Goal: Information Seeking & Learning: Check status

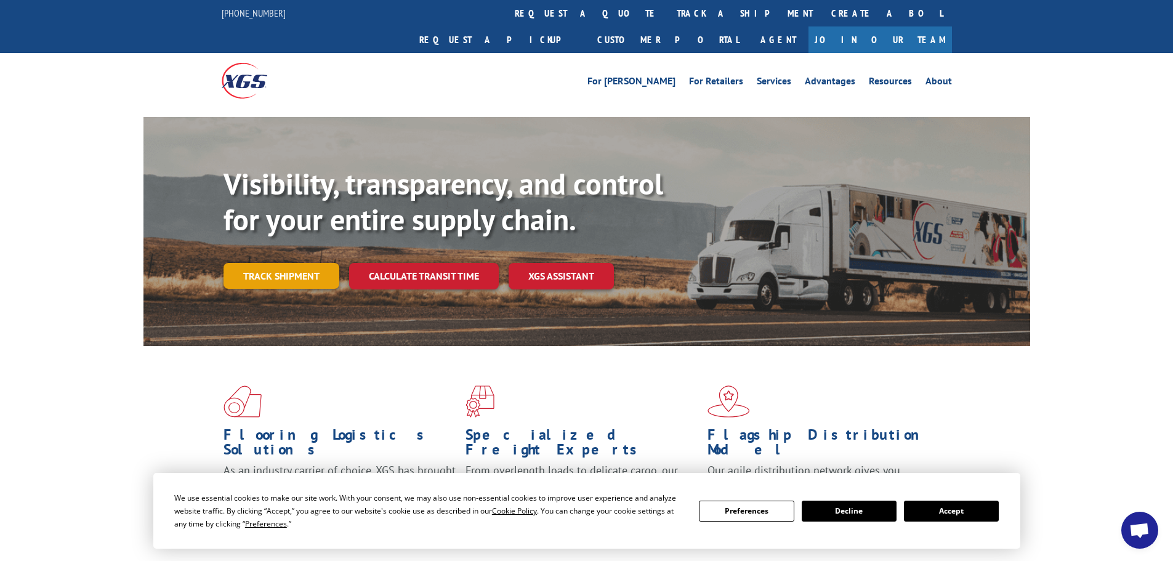
click at [299, 263] on link "Track shipment" at bounding box center [282, 276] width 116 height 26
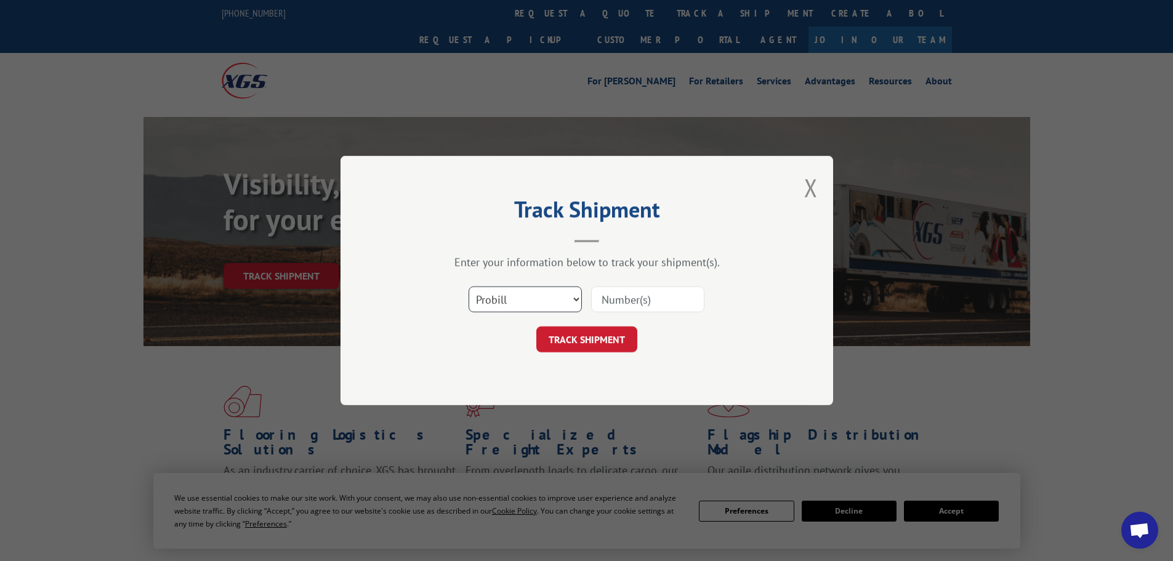
click at [528, 306] on select "Select category... Probill BOL PO" at bounding box center [525, 299] width 113 height 26
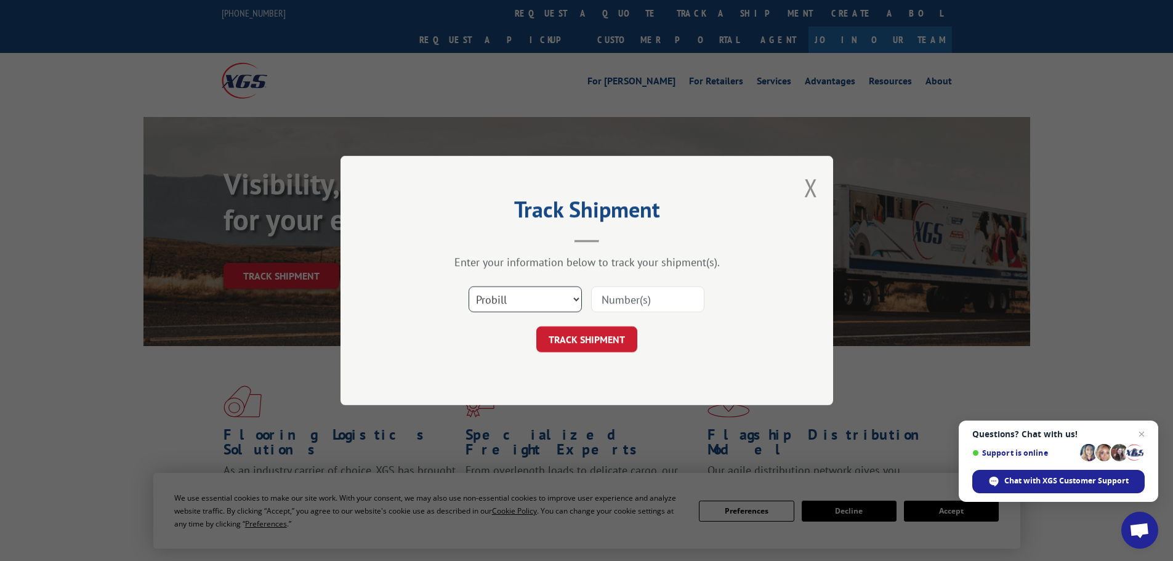
select select "bol"
click at [469, 286] on select "Select category... Probill BOL PO" at bounding box center [525, 299] width 113 height 26
click at [632, 300] on input at bounding box center [647, 299] width 113 height 26
paste input "5513501"
type input "5513501"
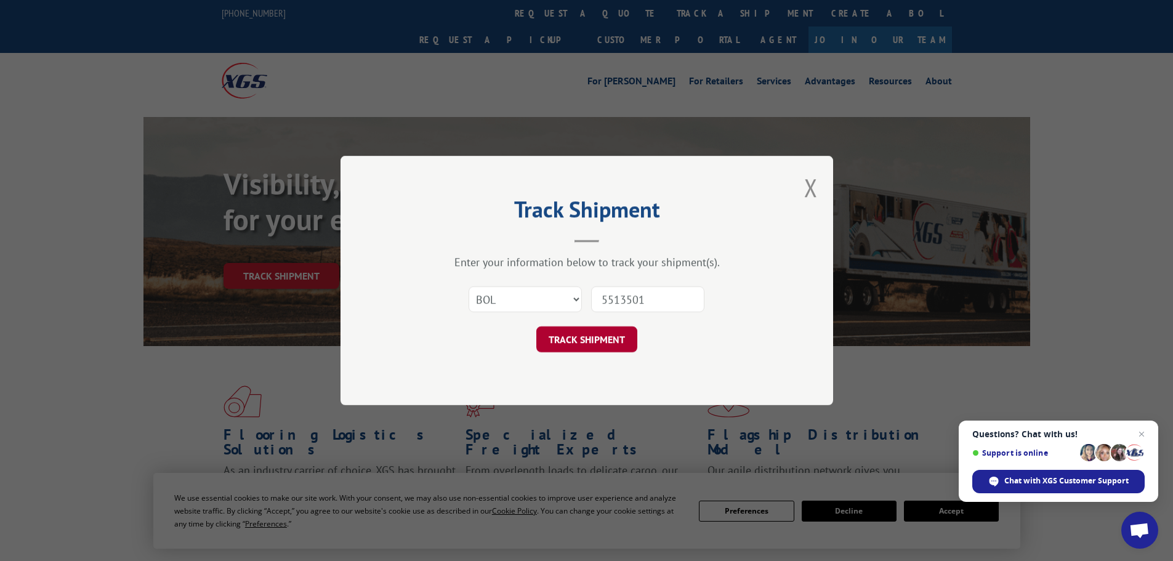
click at [599, 334] on button "TRACK SHIPMENT" at bounding box center [586, 339] width 101 height 26
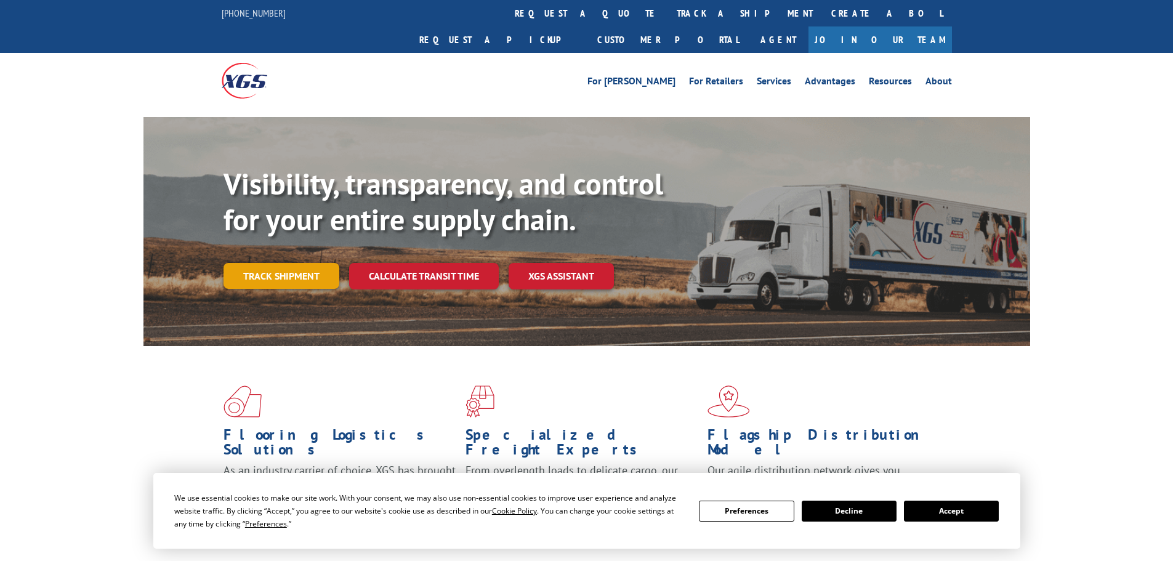
click at [332, 263] on link "Track shipment" at bounding box center [282, 276] width 116 height 26
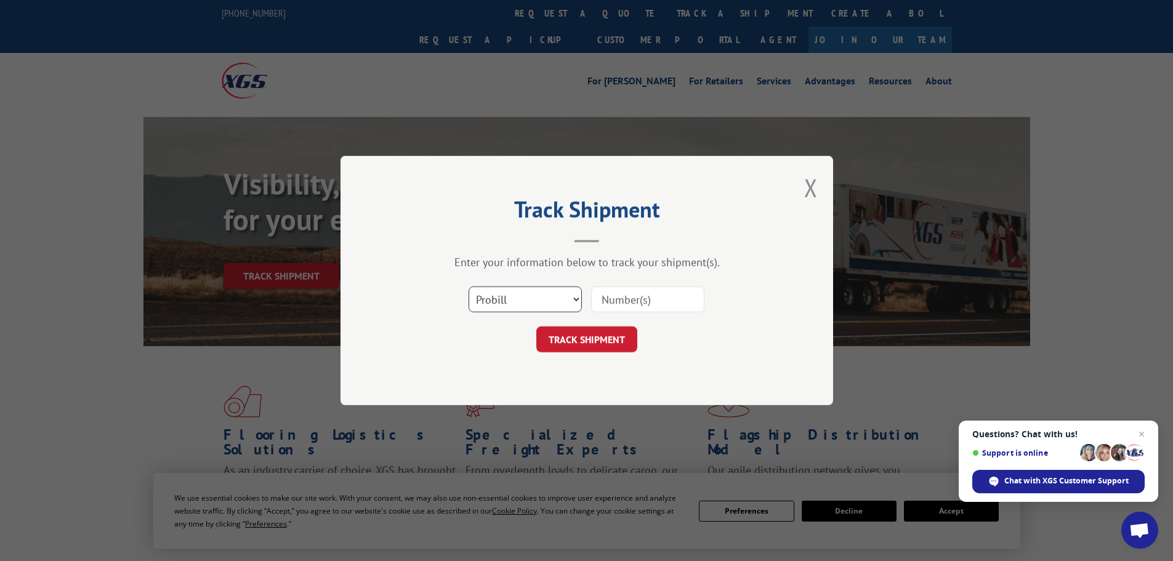
click at [538, 299] on select "Select category... Probill BOL PO" at bounding box center [525, 299] width 113 height 26
select select "bol"
click at [469, 286] on select "Select category... Probill BOL PO" at bounding box center [525, 299] width 113 height 26
click at [632, 289] on input at bounding box center [647, 299] width 113 height 26
paste input "5513809"
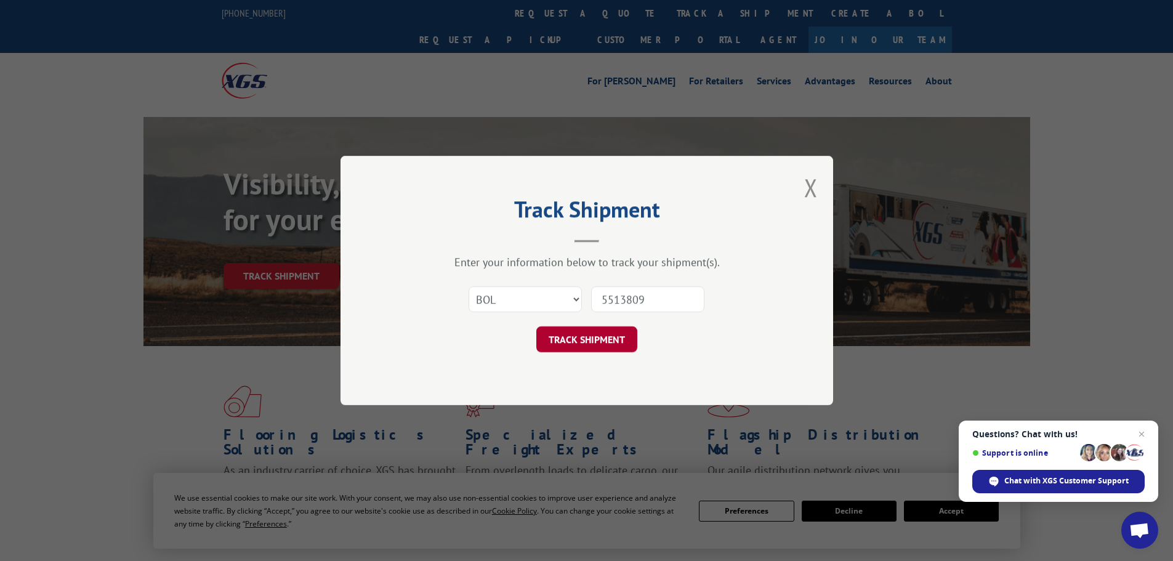
type input "5513809"
click at [601, 344] on button "TRACK SHIPMENT" at bounding box center [586, 339] width 101 height 26
